Goal: Navigation & Orientation: Find specific page/section

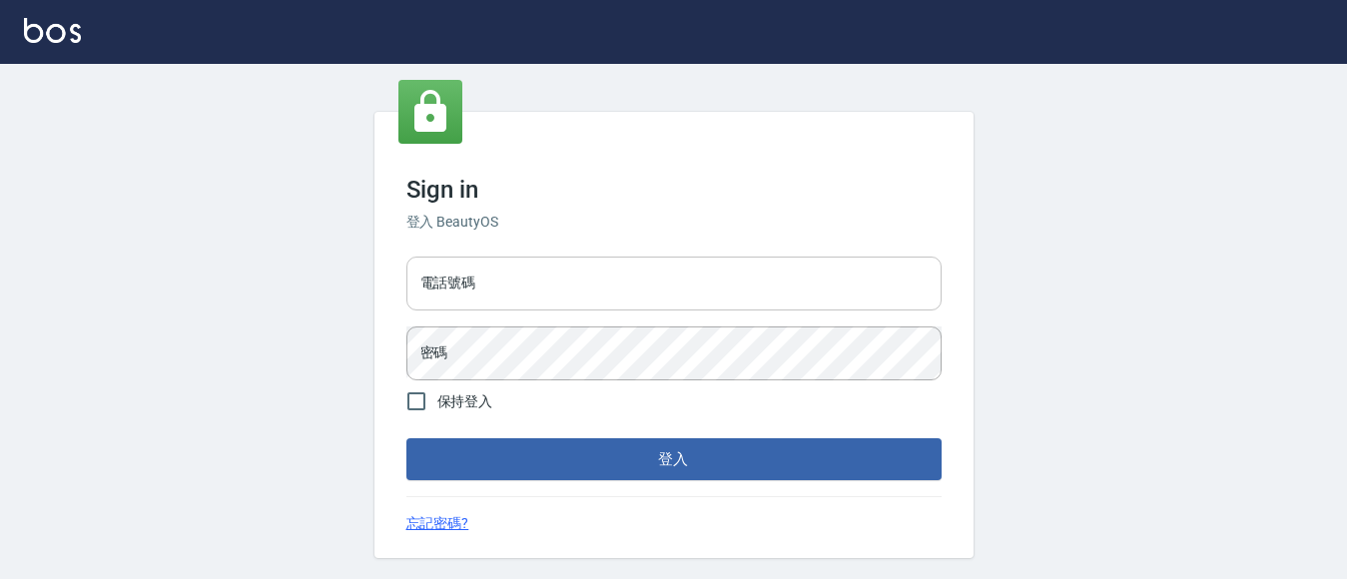
click at [587, 292] on input "電話號碼" at bounding box center [673, 284] width 535 height 54
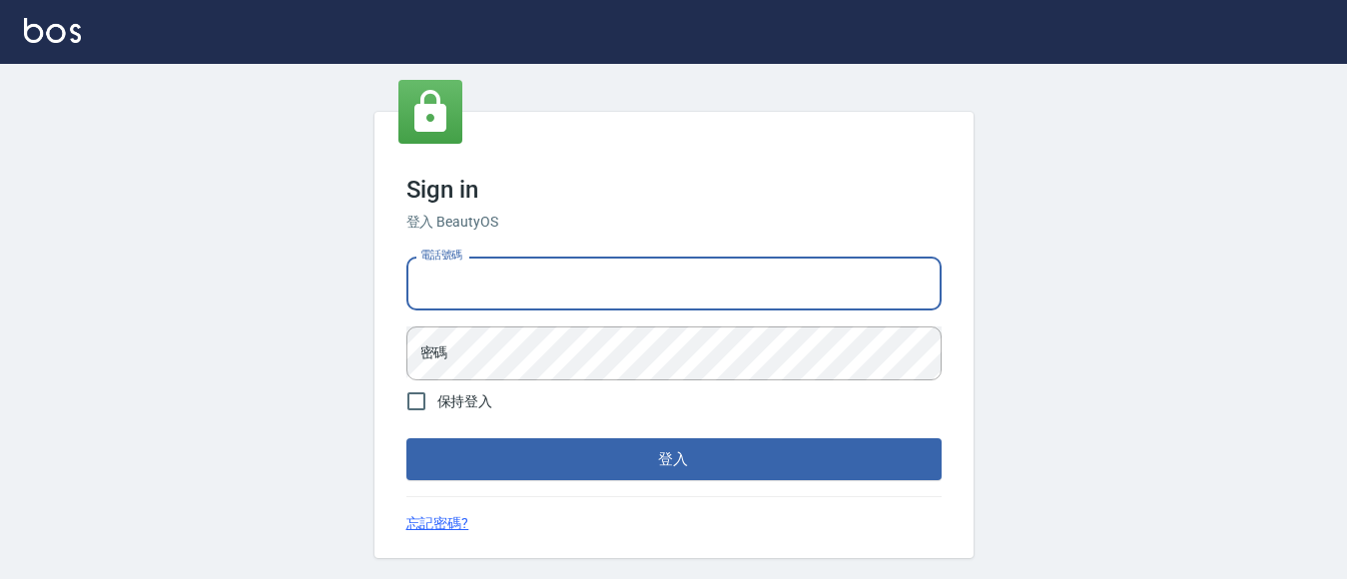
click at [587, 292] on input "電話號碼" at bounding box center [673, 284] width 535 height 54
click at [587, 290] on input "電話號碼" at bounding box center [673, 284] width 535 height 54
click at [588, 290] on input "電話號碼" at bounding box center [673, 284] width 535 height 54
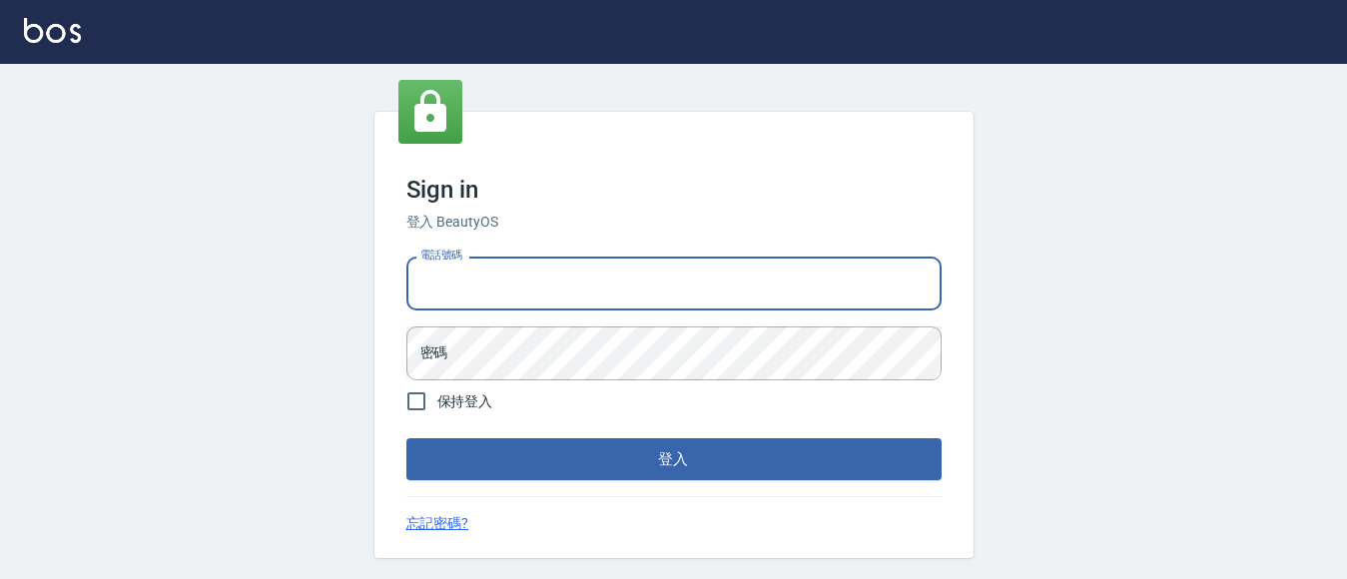
type input "7320483"
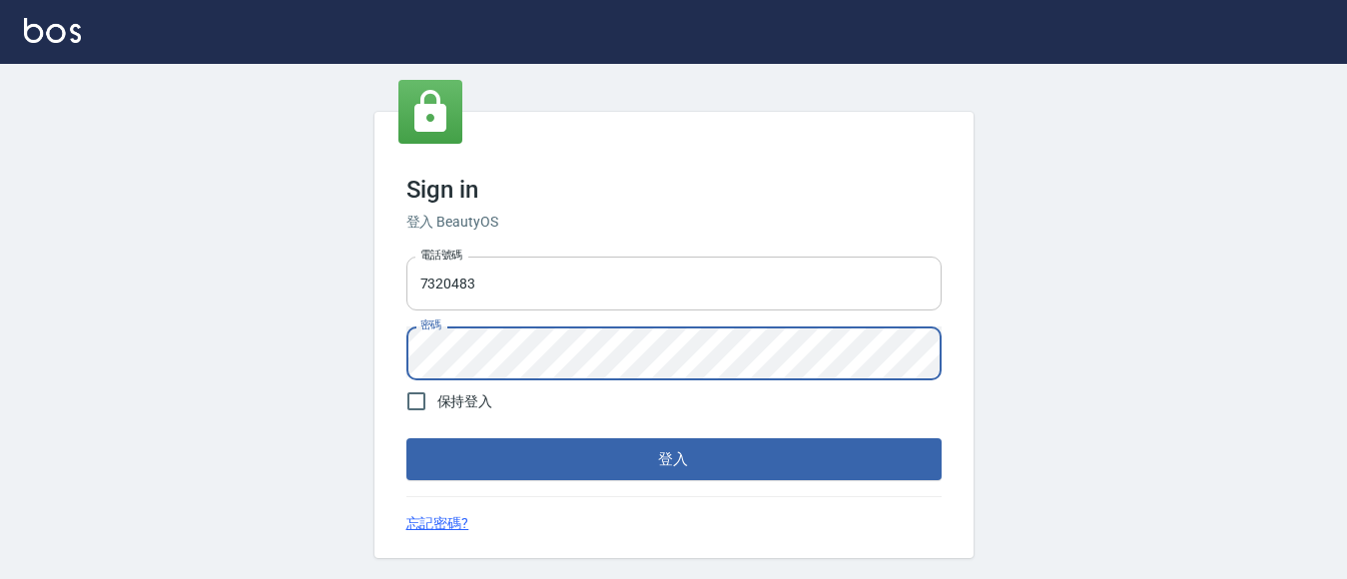
click at [406, 438] on button "登入" at bounding box center [673, 459] width 535 height 42
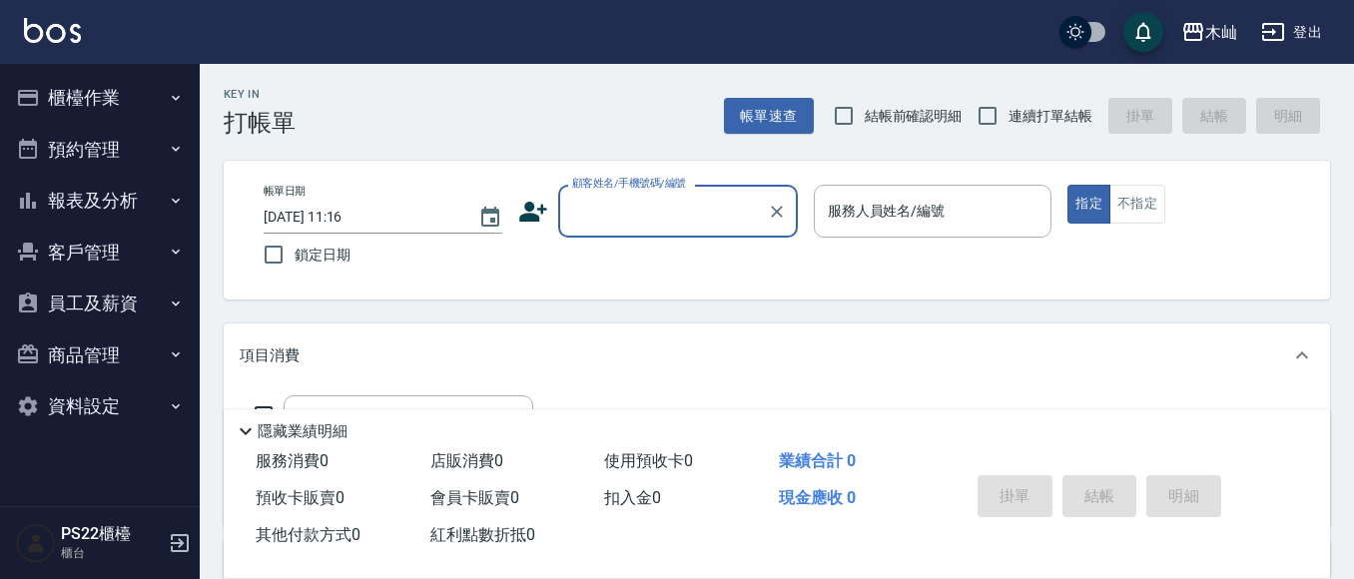
click at [82, 104] on button "櫃檯作業" at bounding box center [100, 98] width 184 height 52
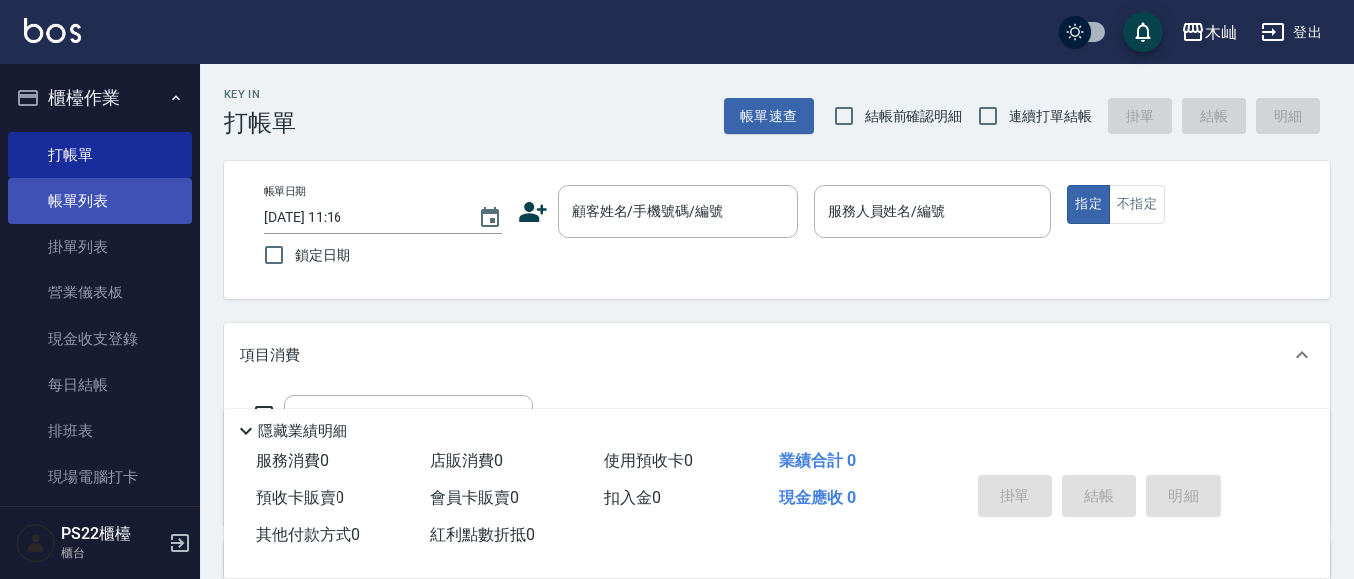
click at [89, 212] on link "帳單列表" at bounding box center [100, 201] width 184 height 46
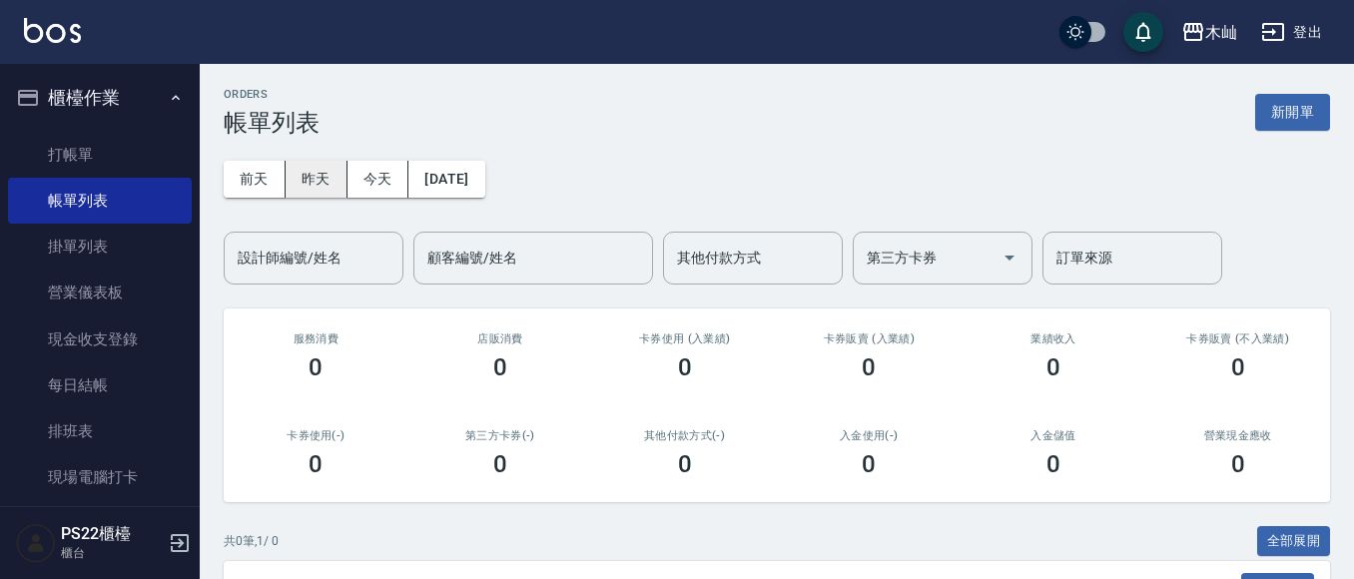
click at [311, 188] on button "昨天" at bounding box center [317, 179] width 62 height 37
click at [349, 260] on input "設計師編號/姓名" at bounding box center [314, 258] width 162 height 35
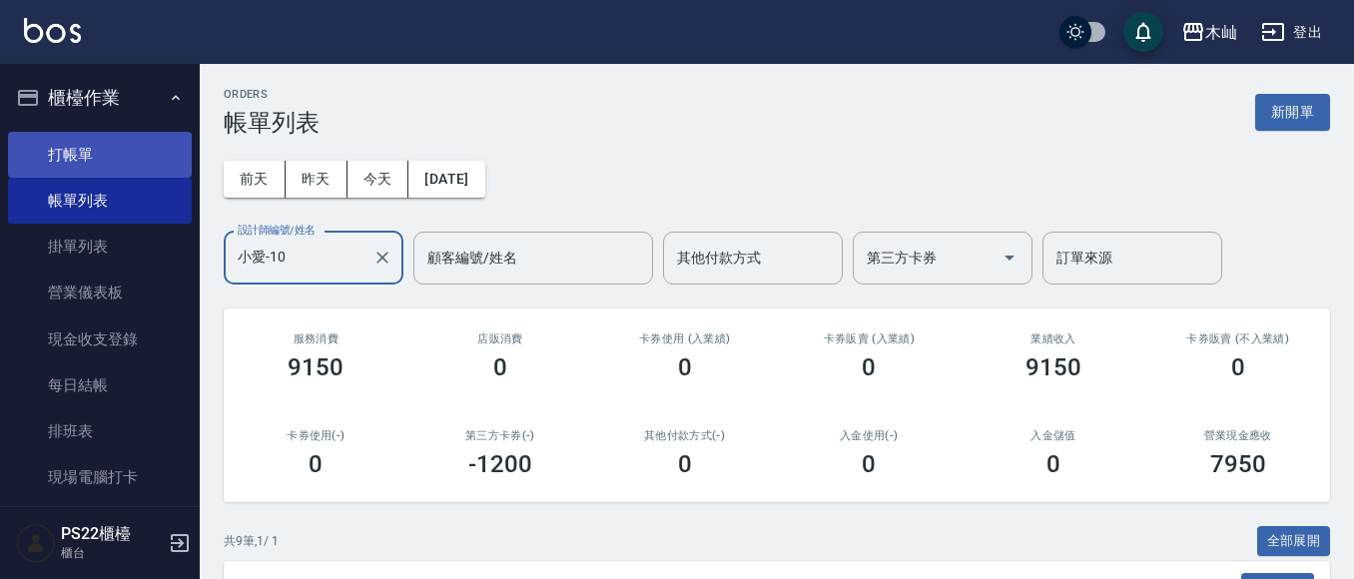
type input "小愛-10"
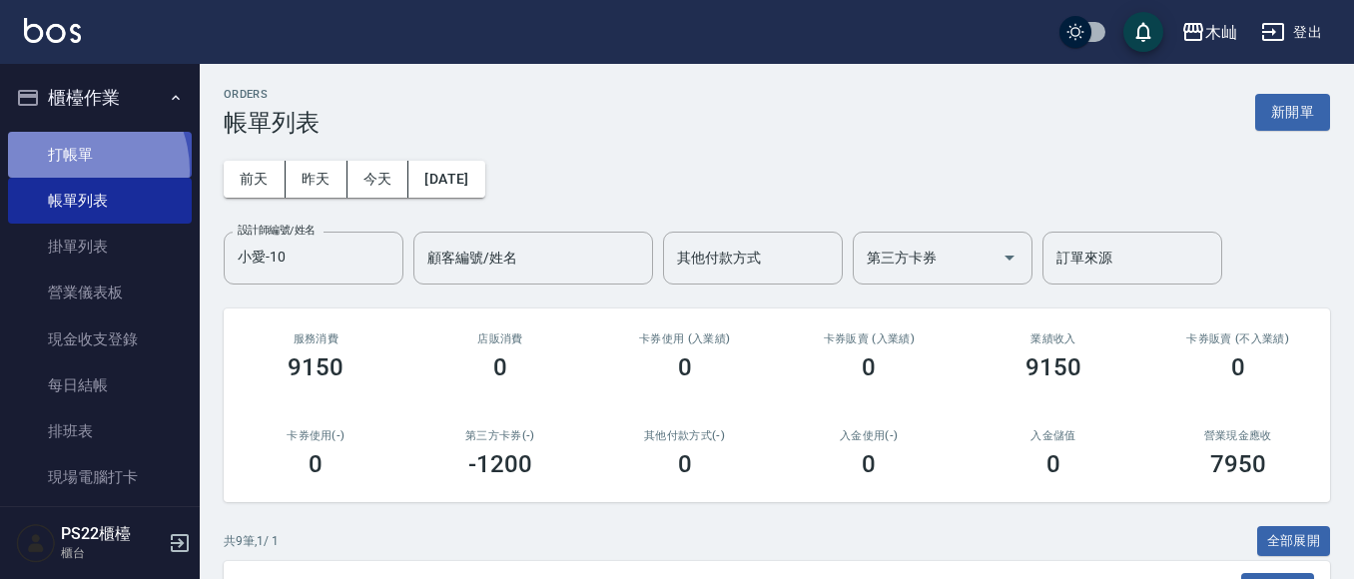
click at [69, 170] on link "打帳單" at bounding box center [100, 155] width 184 height 46
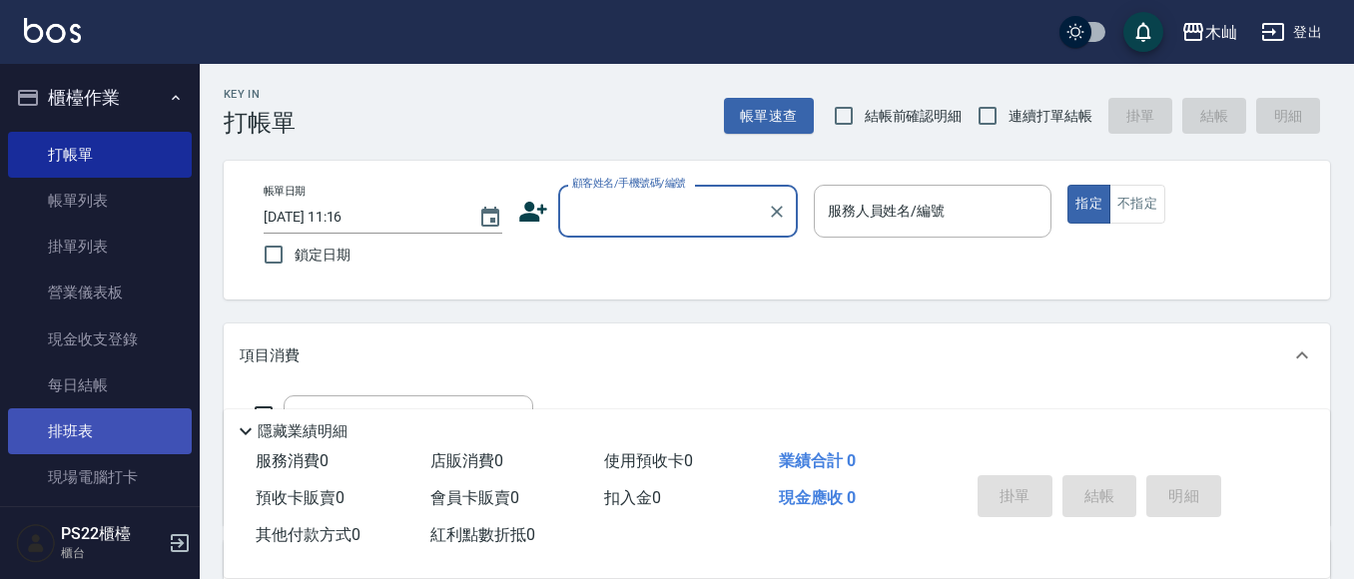
click at [131, 440] on link "排班表" at bounding box center [100, 431] width 184 height 46
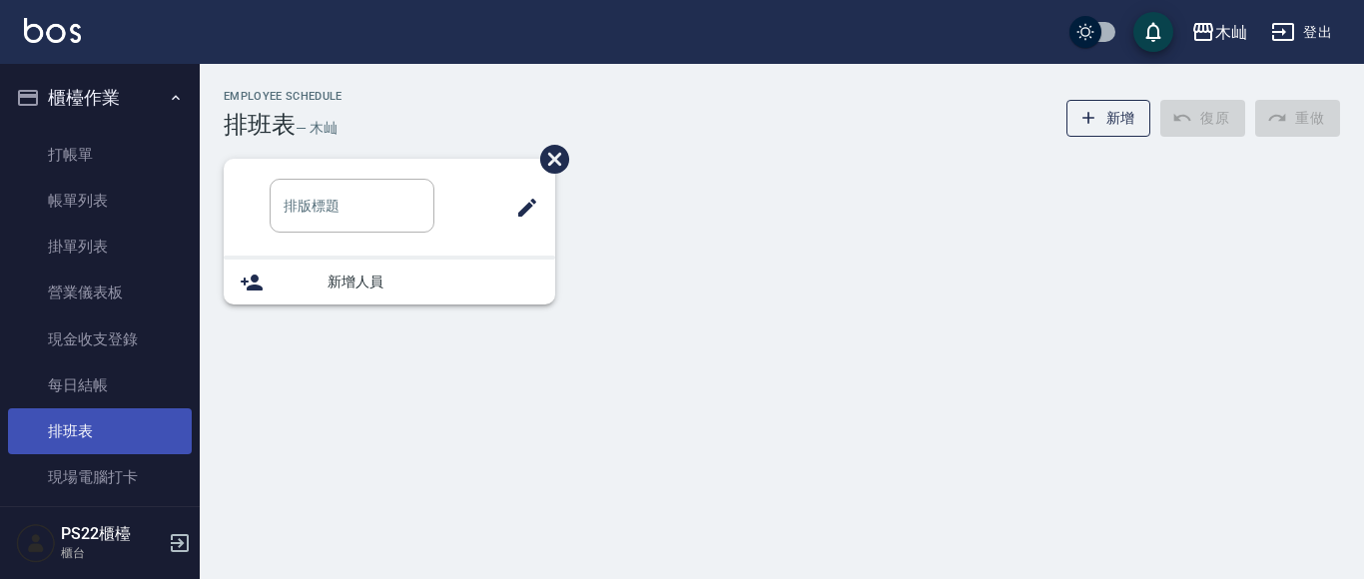
type input "洗髮"
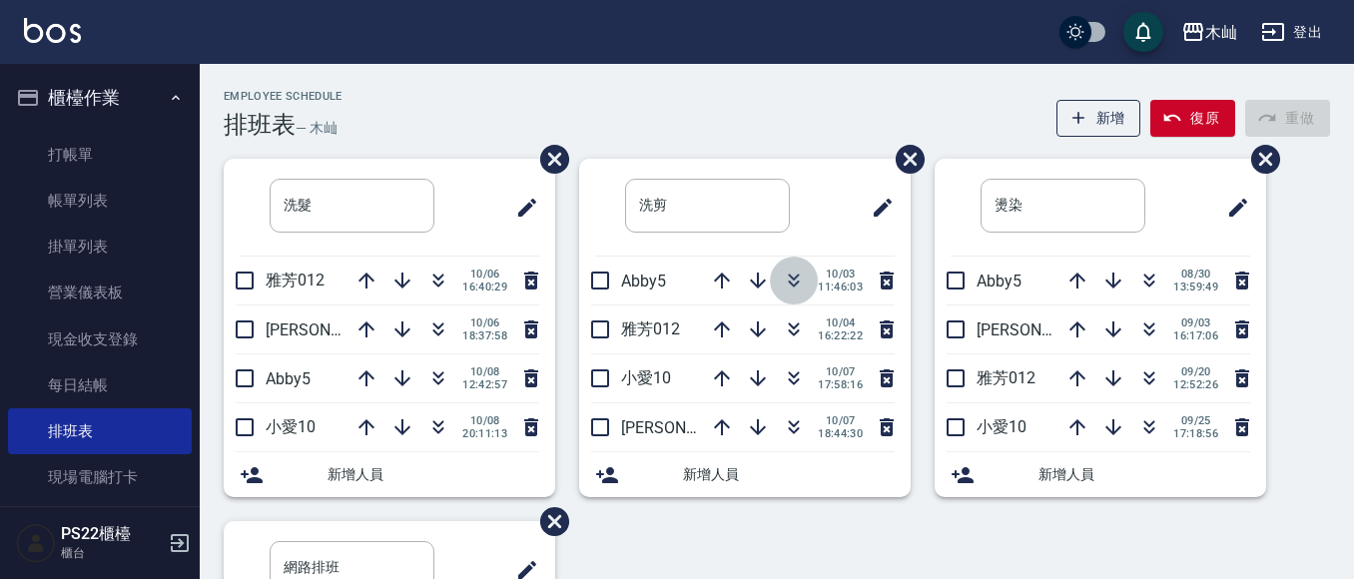
click at [792, 283] on icon "button" at bounding box center [794, 284] width 11 height 7
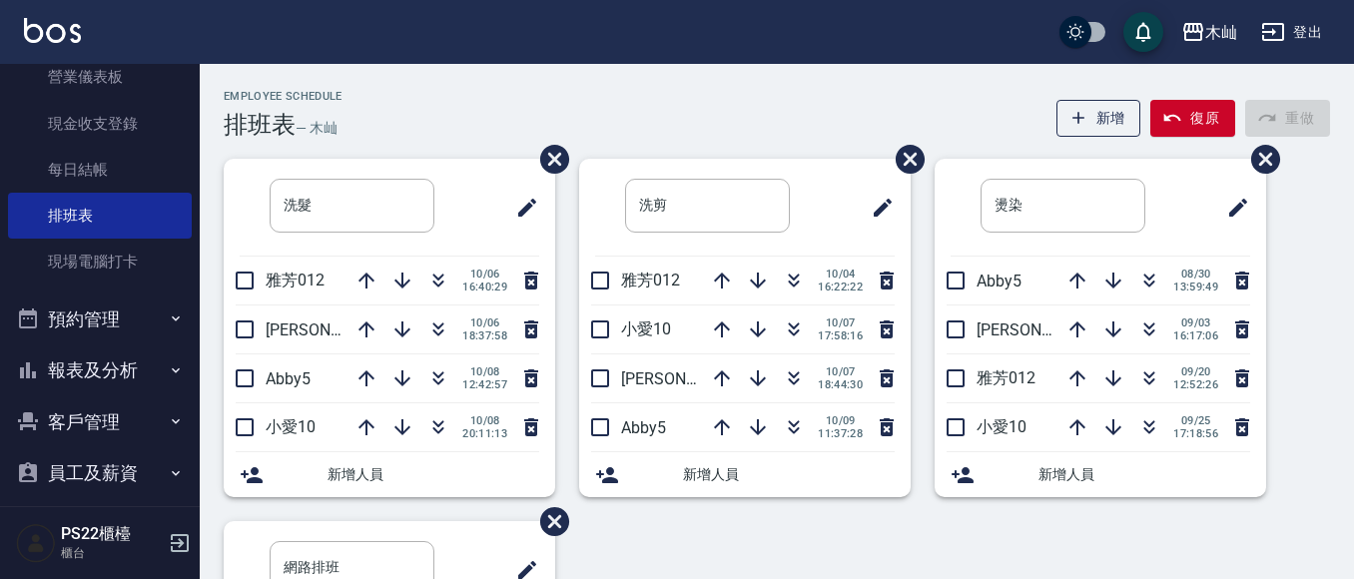
scroll to position [327, 0]
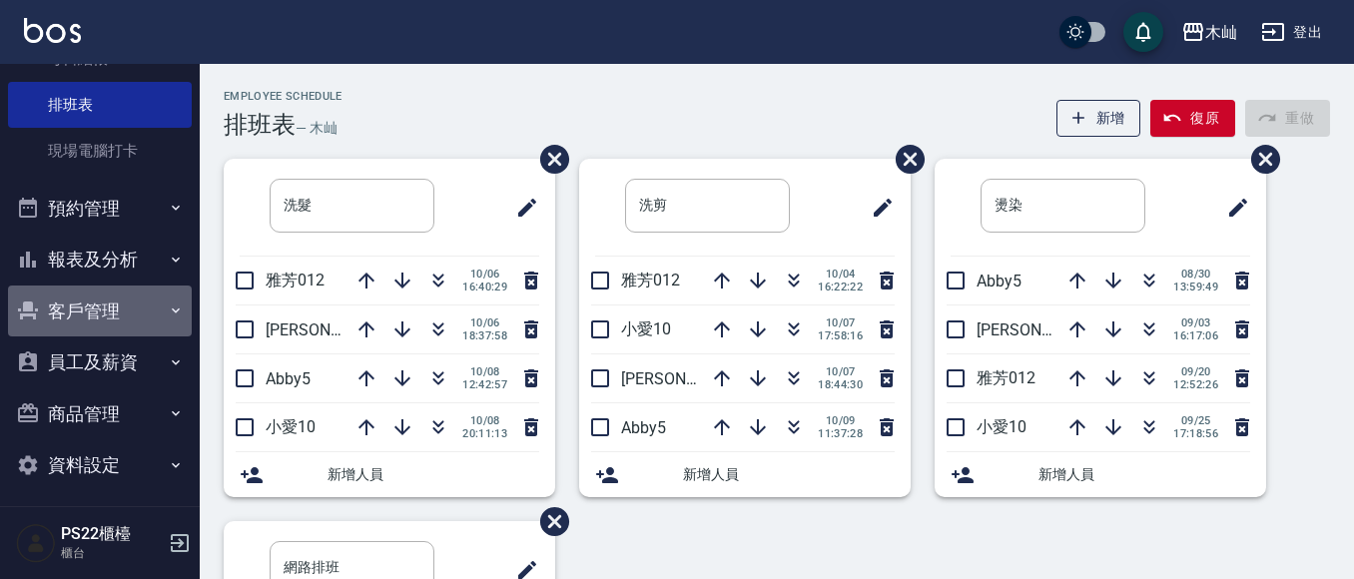
click at [126, 309] on button "客戶管理" at bounding box center [100, 312] width 184 height 52
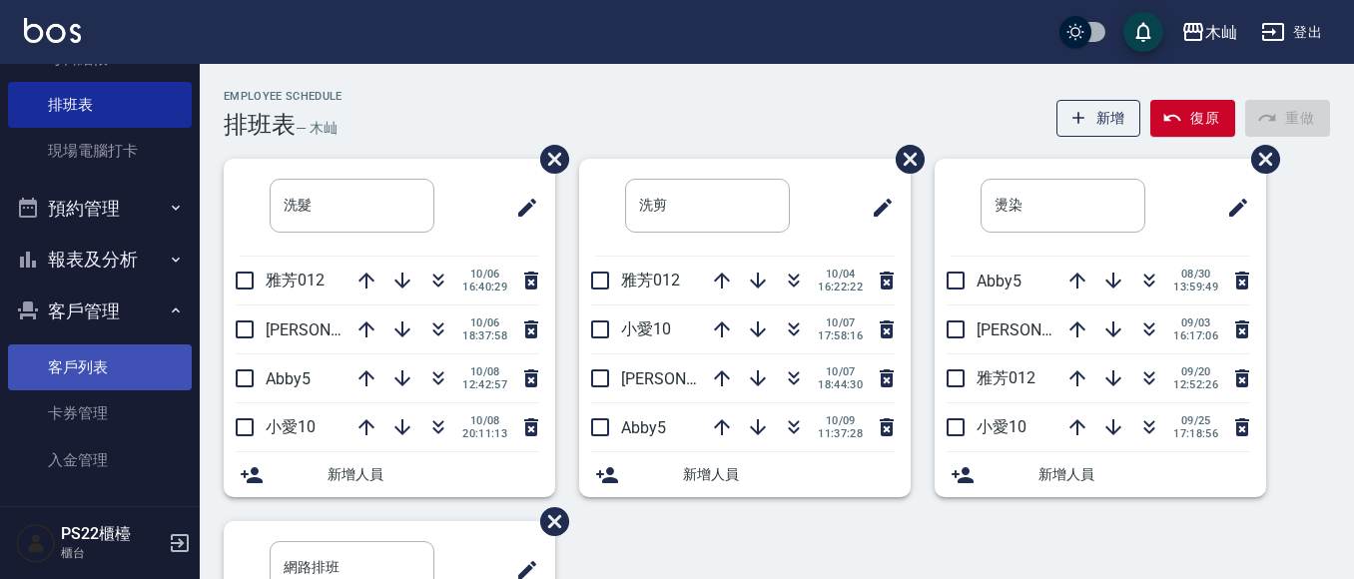
click at [118, 347] on link "客戶列表" at bounding box center [100, 368] width 184 height 46
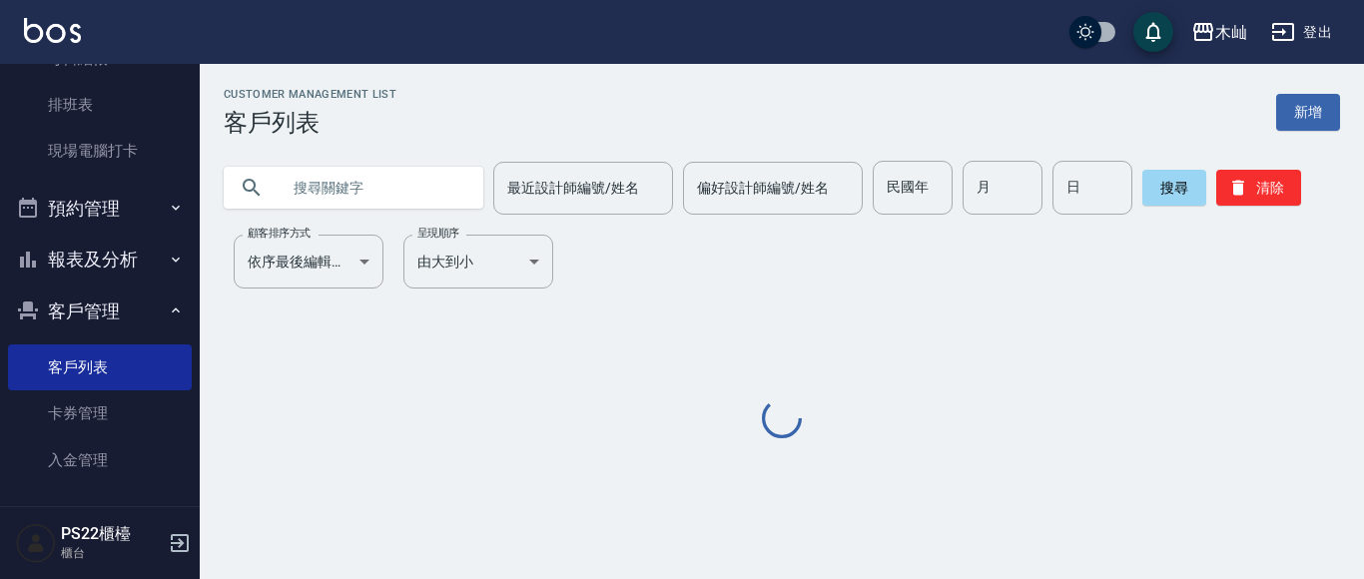
click at [370, 175] on input "text" at bounding box center [374, 188] width 188 height 54
type input "v"
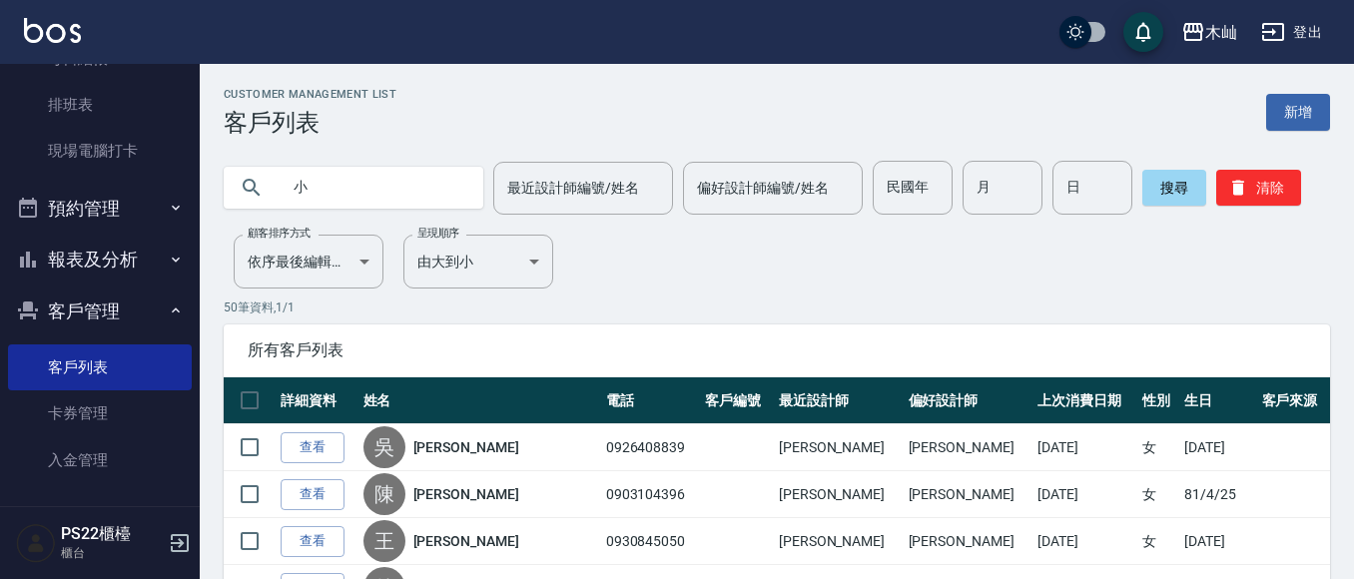
type input "小"
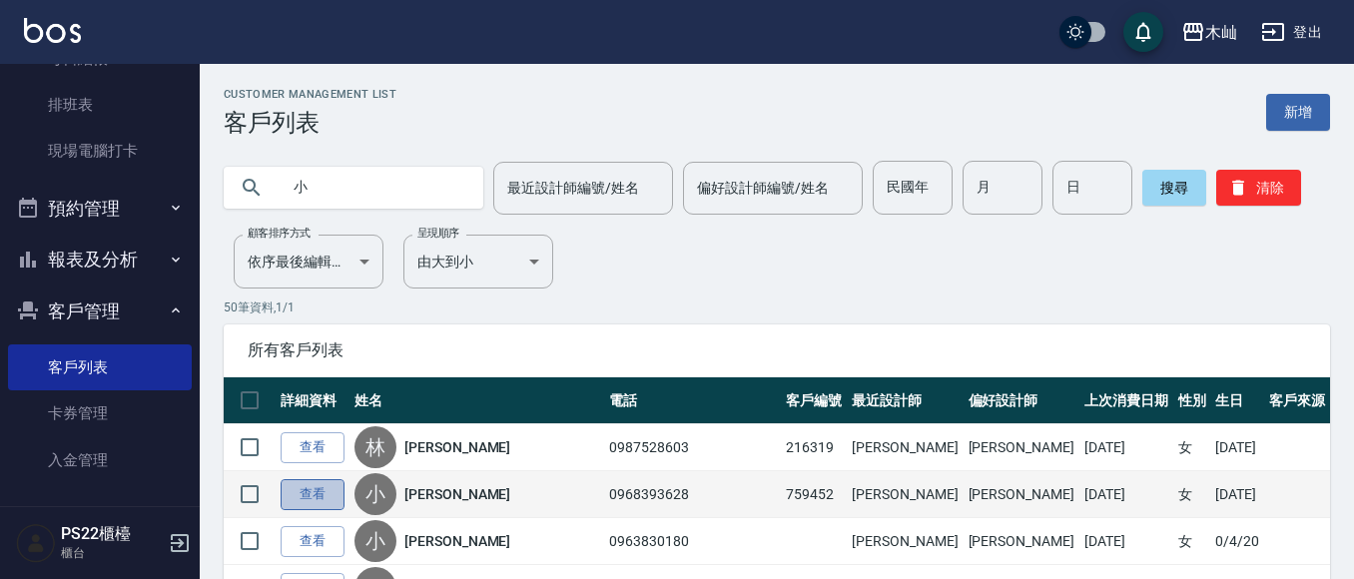
click at [303, 505] on link "查看" at bounding box center [313, 494] width 64 height 31
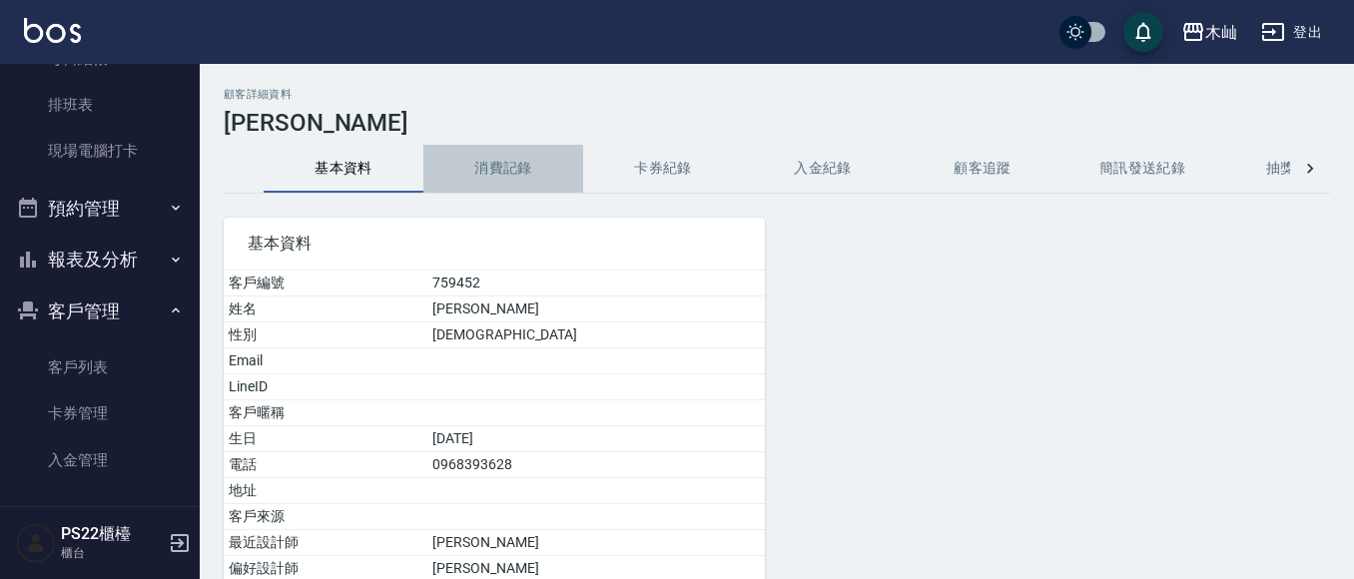
click at [501, 167] on button "消費記錄" at bounding box center [503, 169] width 160 height 48
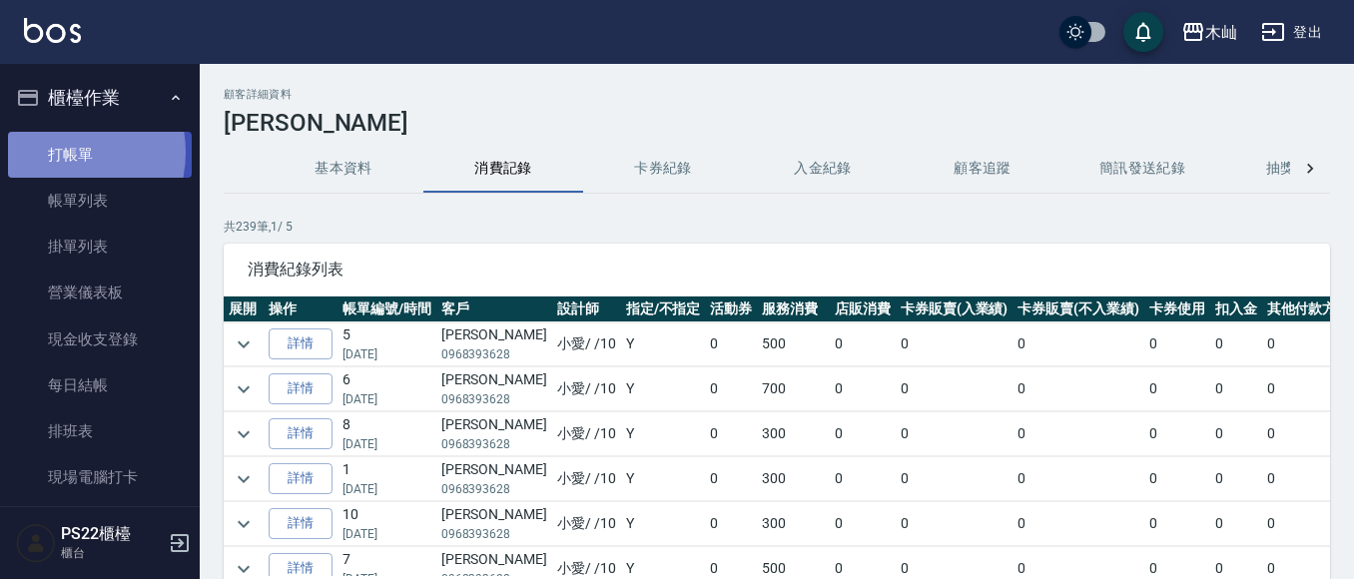
click at [54, 152] on link "打帳單" at bounding box center [100, 155] width 184 height 46
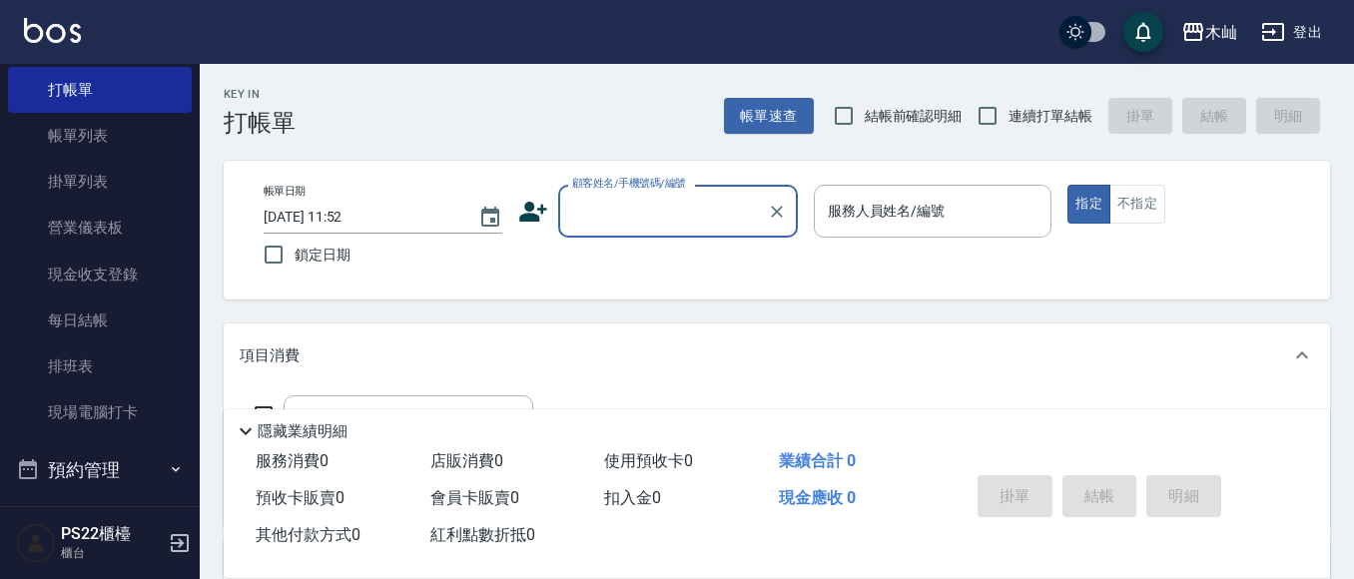
scroll to position [100, 0]
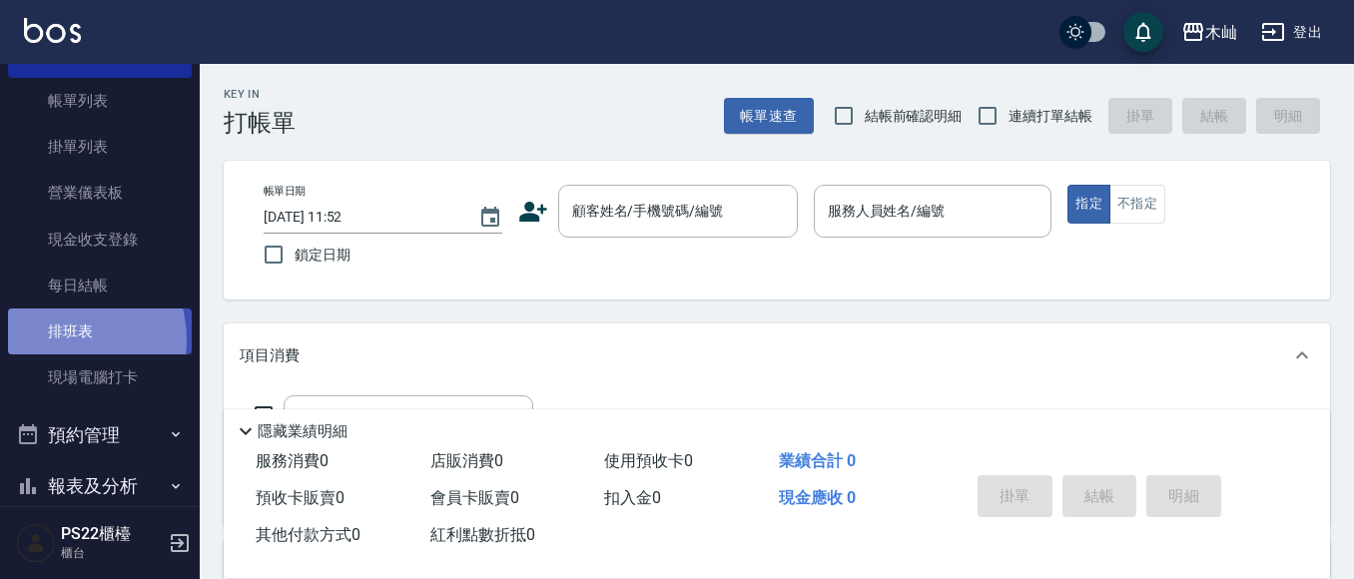
click at [60, 340] on link "排班表" at bounding box center [100, 332] width 184 height 46
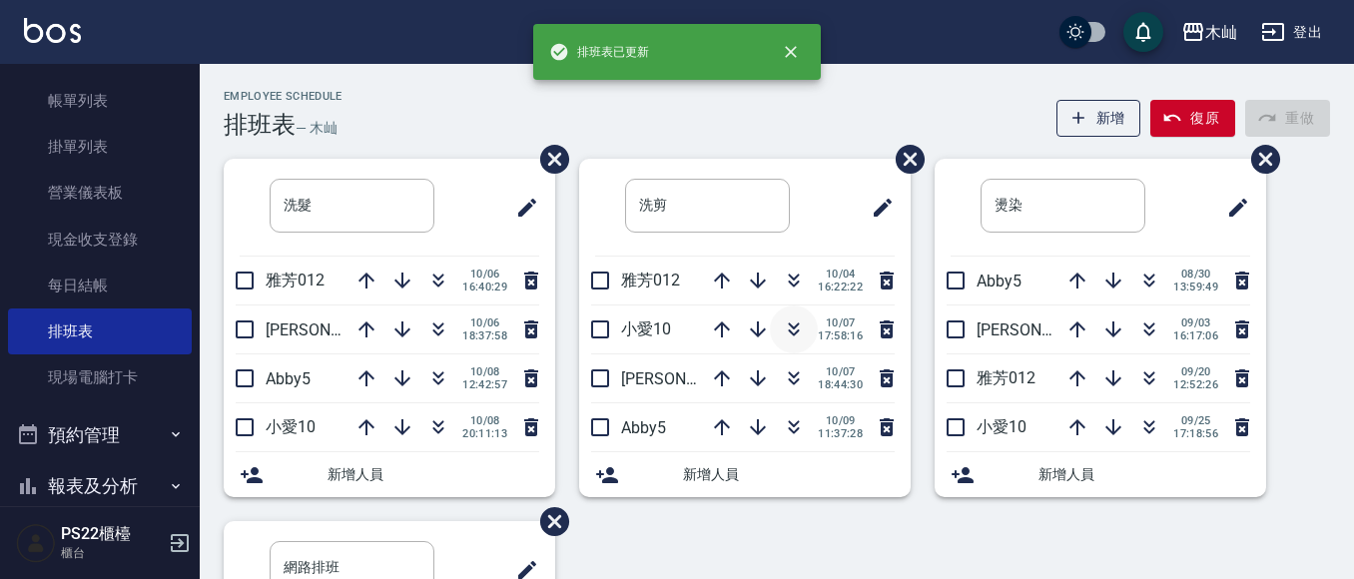
click at [792, 327] on icon "button" at bounding box center [794, 330] width 24 height 24
